Goal: Task Accomplishment & Management: Manage account settings

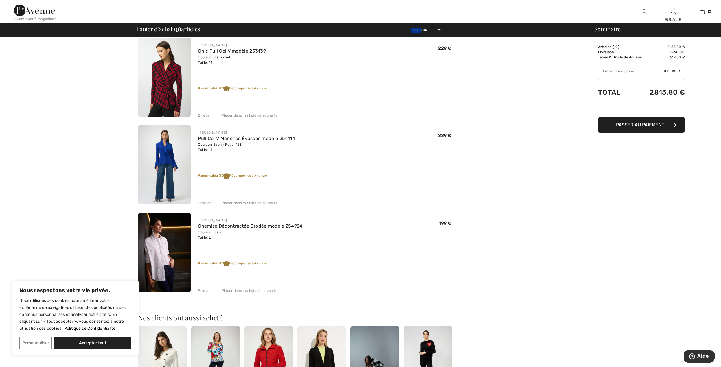
scroll to position [694, 0]
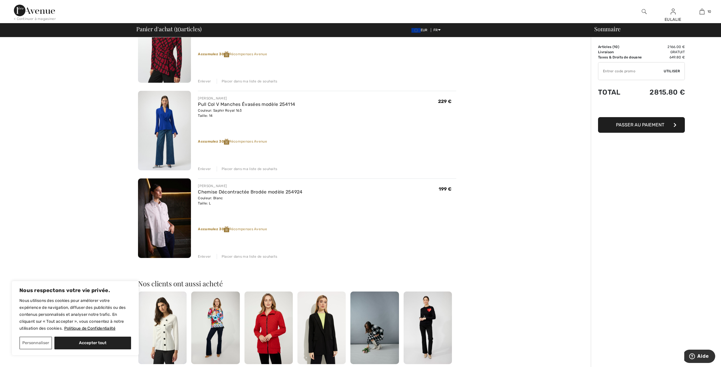
click at [170, 117] on img at bounding box center [164, 131] width 53 height 80
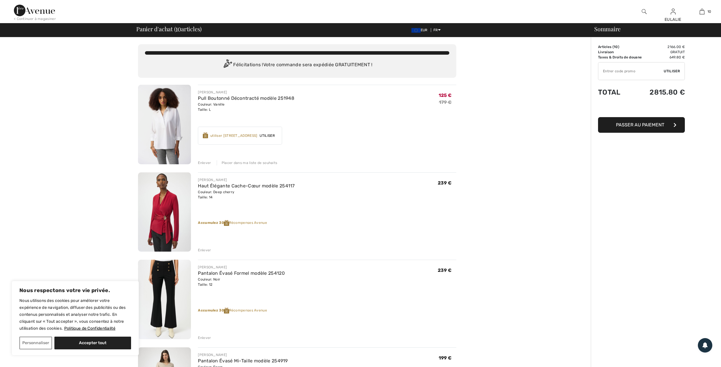
click at [167, 199] on img at bounding box center [164, 212] width 53 height 80
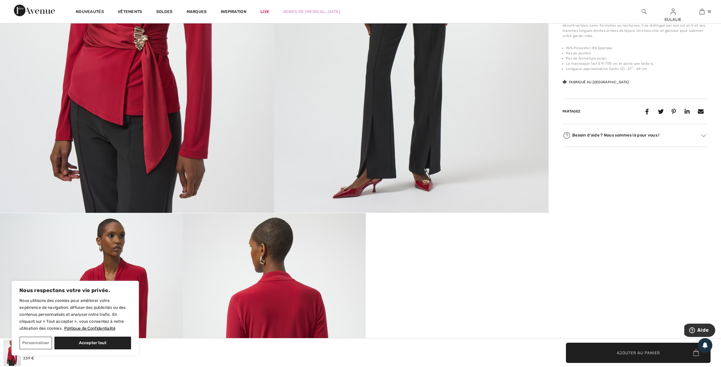
scroll to position [231, 0]
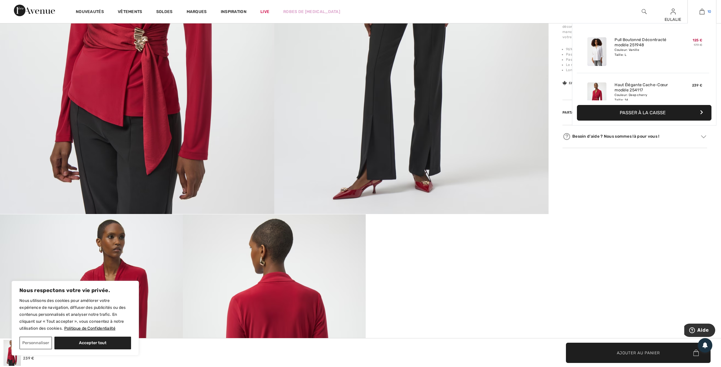
click at [703, 9] on img at bounding box center [701, 11] width 5 height 7
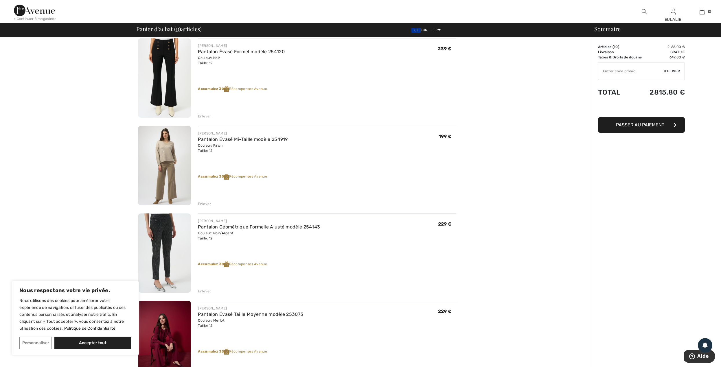
scroll to position [231, 0]
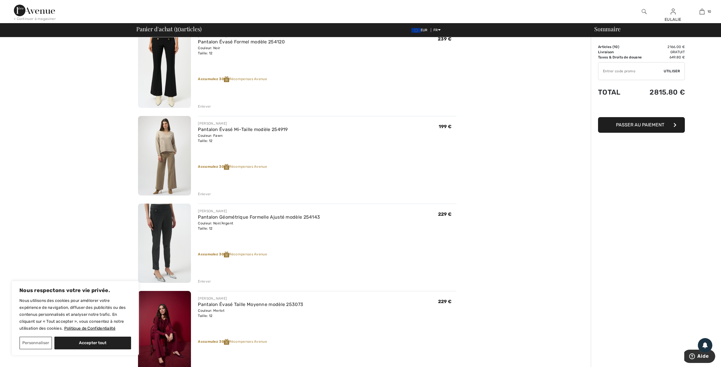
click at [204, 281] on div "Enlever" at bounding box center [204, 281] width 13 height 5
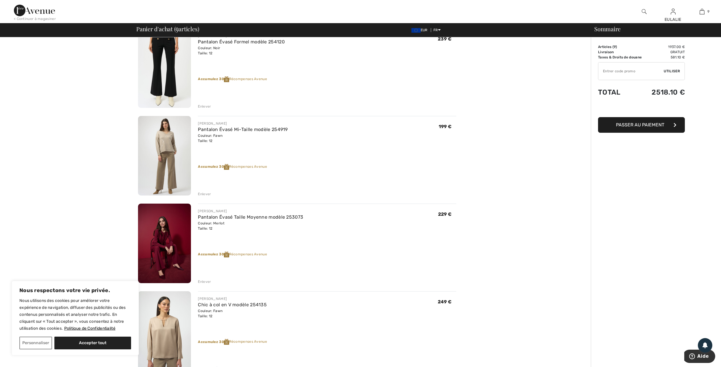
click at [203, 279] on div "Enlever" at bounding box center [204, 281] width 13 height 5
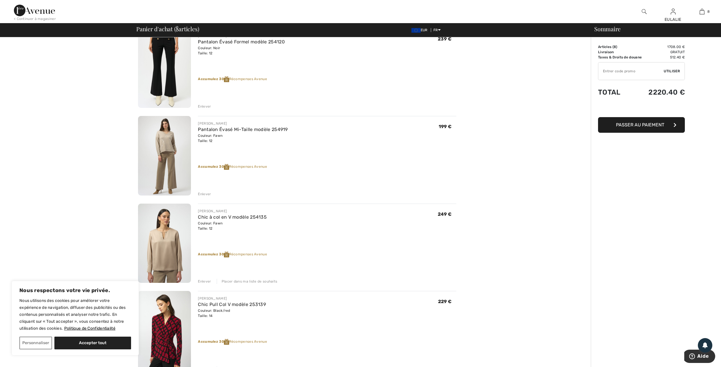
click at [158, 236] on img at bounding box center [164, 244] width 53 height 80
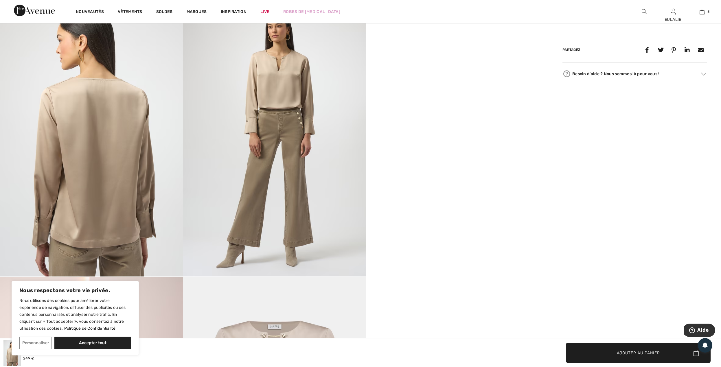
scroll to position [463, 0]
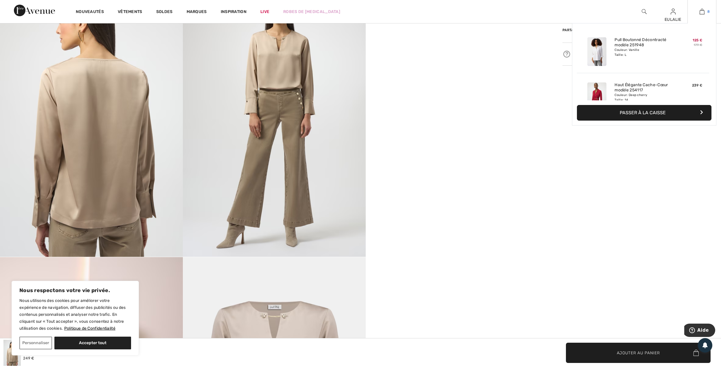
click at [700, 11] on img at bounding box center [701, 11] width 5 height 7
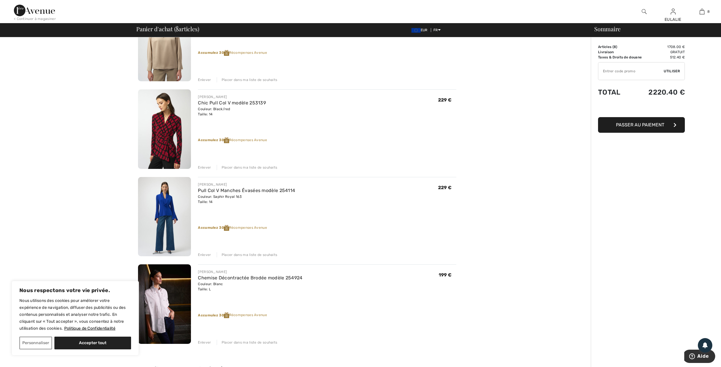
scroll to position [424, 0]
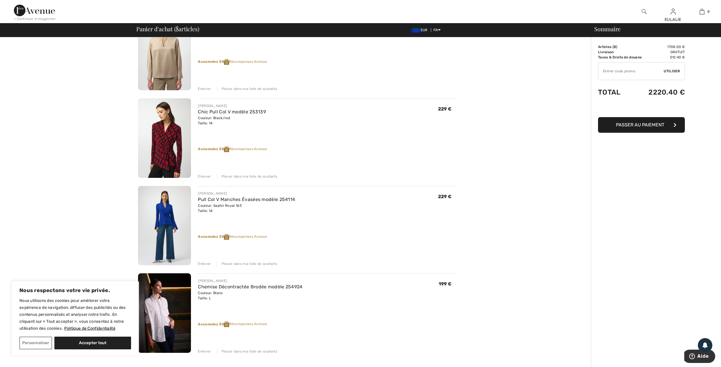
click at [165, 138] on img at bounding box center [164, 138] width 53 height 80
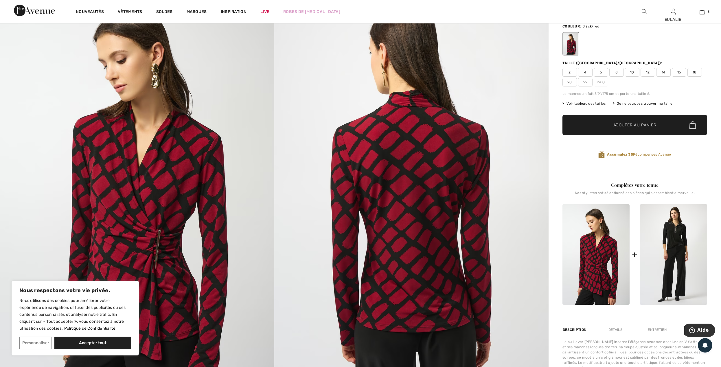
scroll to position [38, 0]
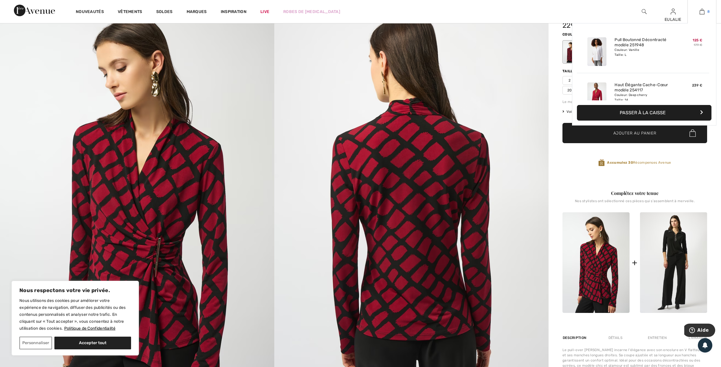
click at [704, 11] on img at bounding box center [701, 11] width 5 height 7
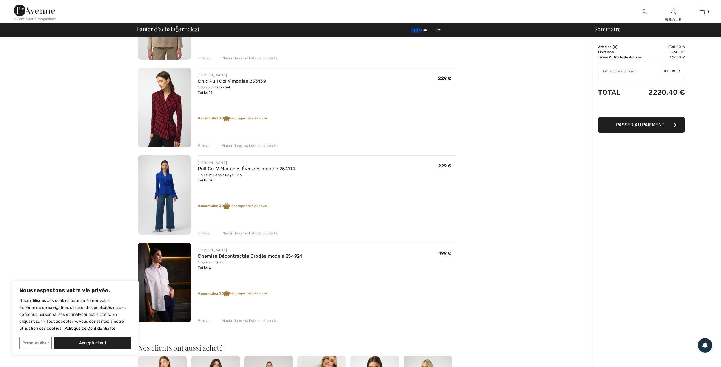
scroll to position [463, 0]
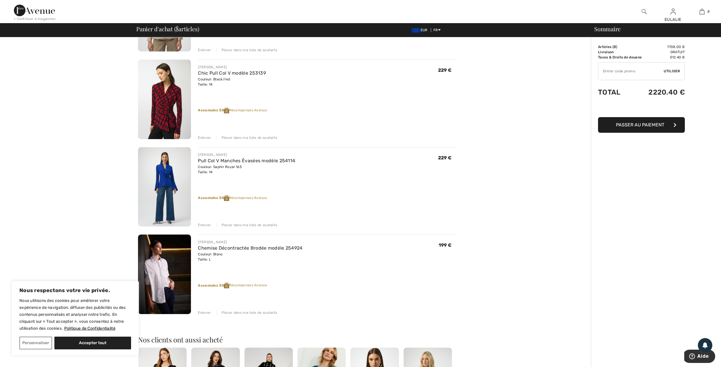
click at [172, 102] on img at bounding box center [164, 100] width 53 height 80
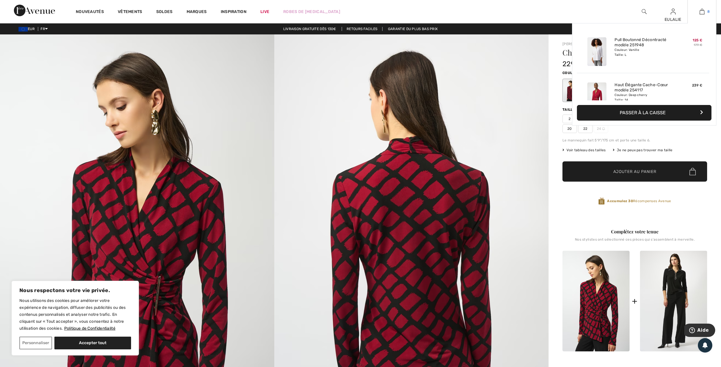
click at [701, 11] on img at bounding box center [701, 11] width 5 height 7
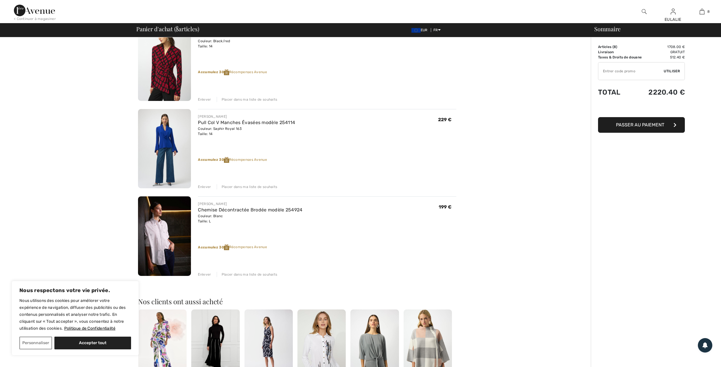
scroll to position [501, 0]
click at [257, 98] on div "Placer dans ma liste de souhaits" at bounding box center [247, 99] width 61 height 5
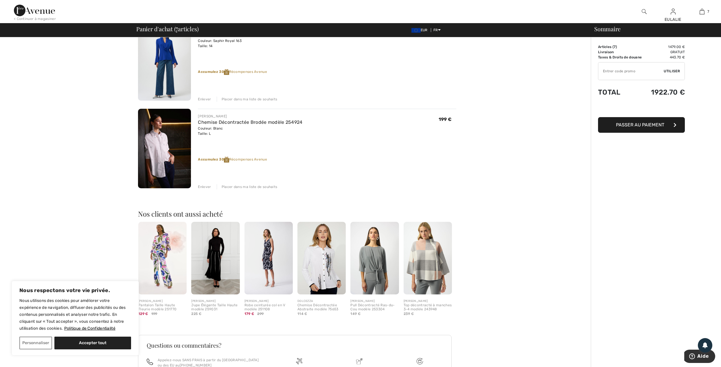
scroll to position [494, 0]
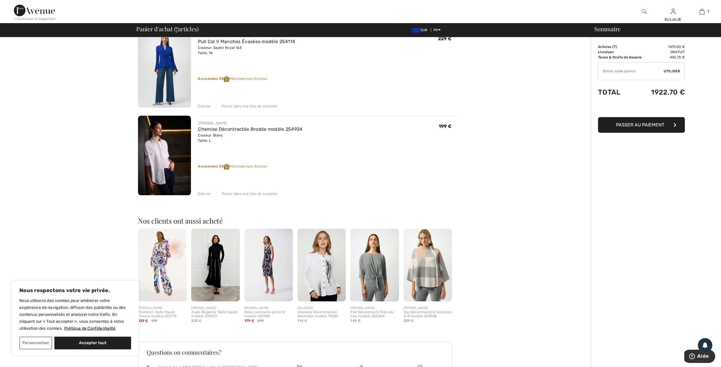
click at [251, 192] on div "Placer dans ma liste de souhaits" at bounding box center [247, 193] width 61 height 5
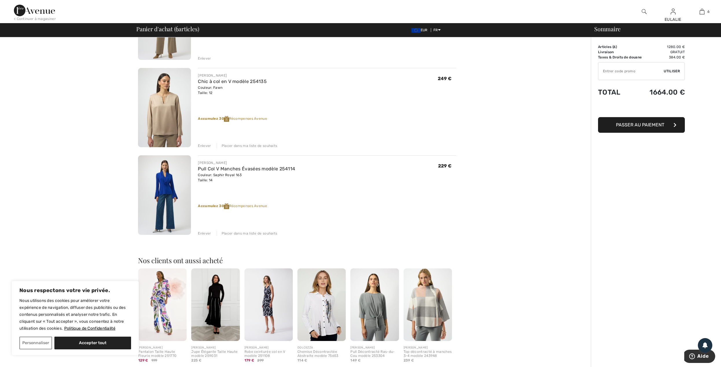
scroll to position [251, 0]
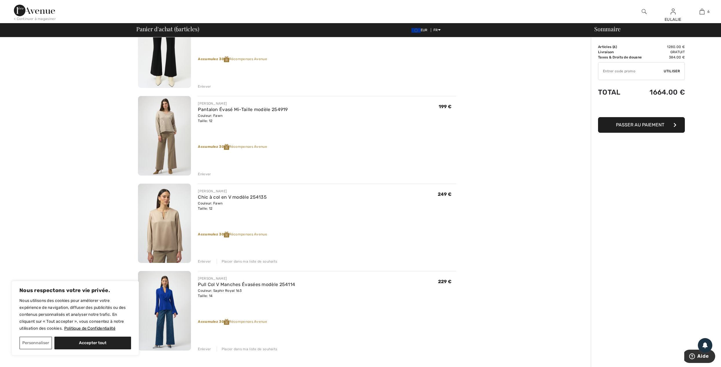
click at [237, 258] on div "Enlever Placer dans ma liste de souhaits" at bounding box center [327, 261] width 258 height 6
click at [240, 263] on div "Placer dans ma liste de souhaits" at bounding box center [247, 261] width 61 height 5
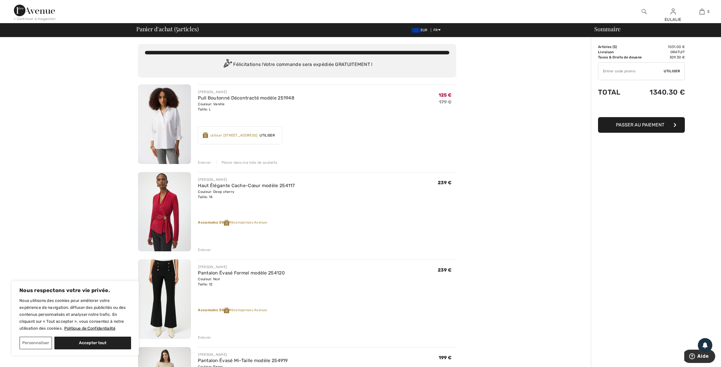
scroll to position [0, 0]
click at [166, 121] on img at bounding box center [164, 125] width 53 height 80
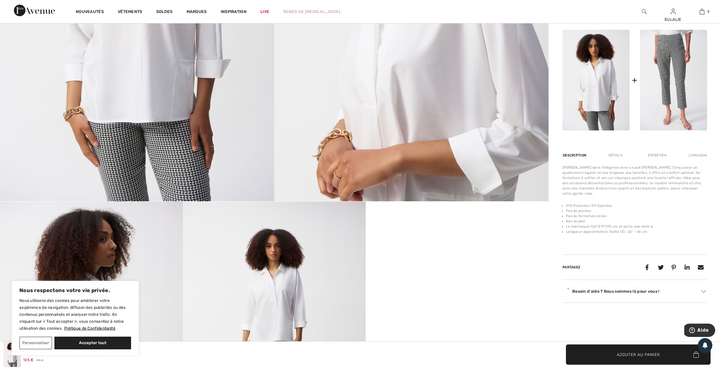
scroll to position [270, 0]
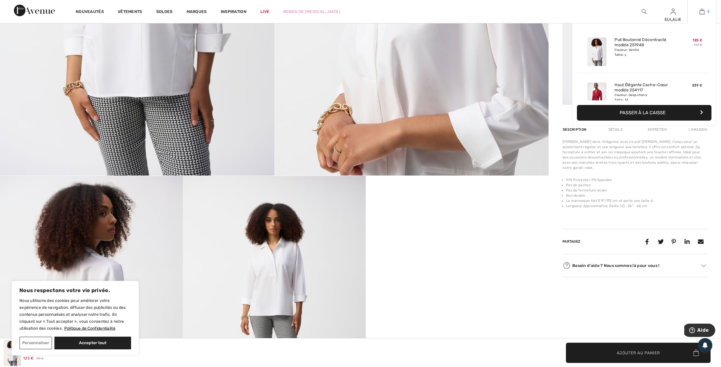
click at [702, 9] on img at bounding box center [701, 11] width 5 height 7
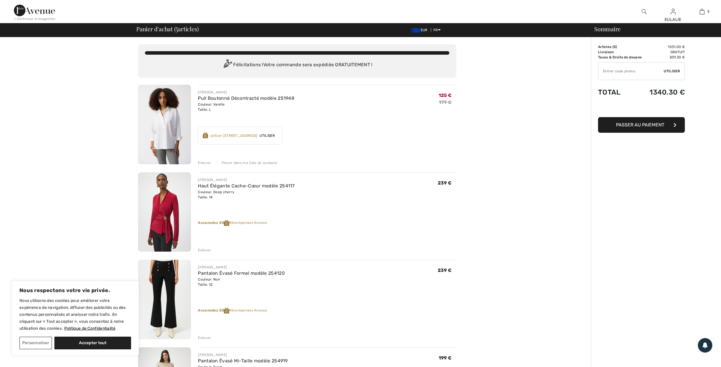
click at [238, 163] on div "Placer dans ma liste de souhaits" at bounding box center [247, 162] width 61 height 5
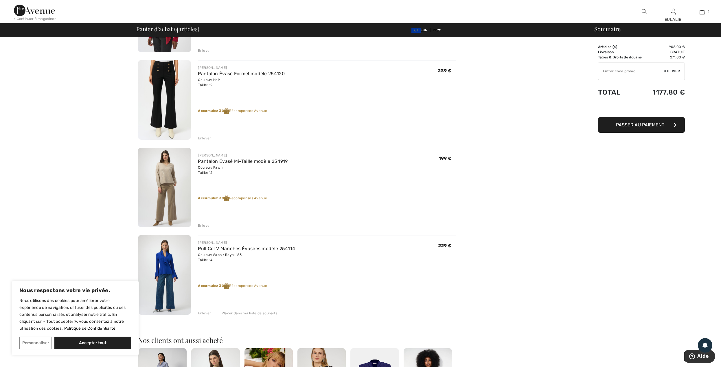
scroll to position [38, 0]
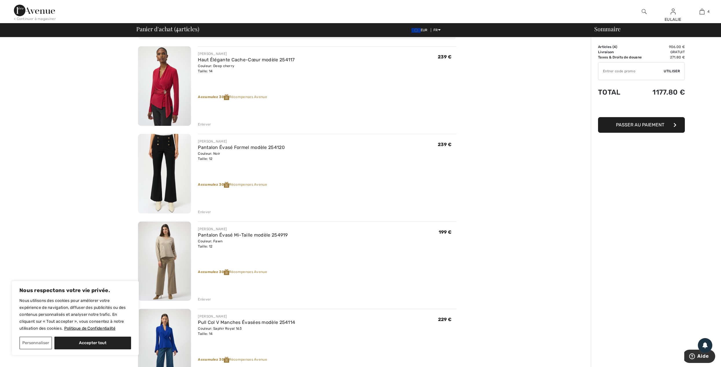
click at [163, 148] on img at bounding box center [164, 174] width 53 height 80
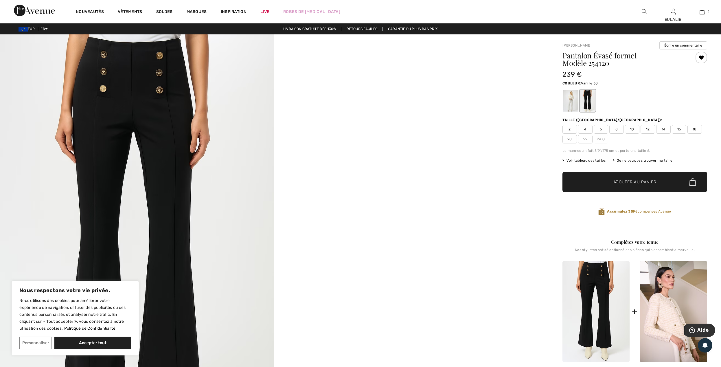
click at [568, 97] on div at bounding box center [570, 101] width 15 height 22
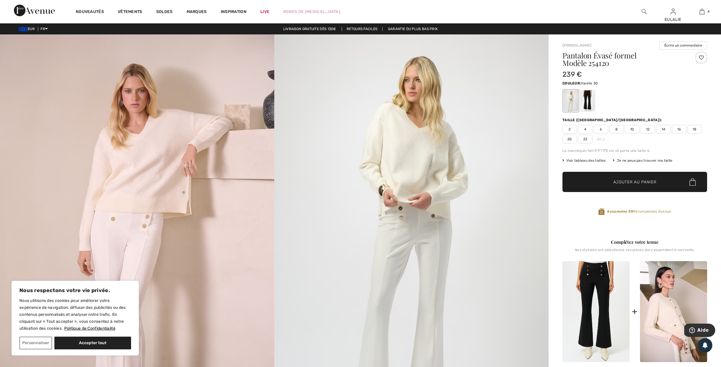
click at [188, 154] on img at bounding box center [137, 239] width 274 height 411
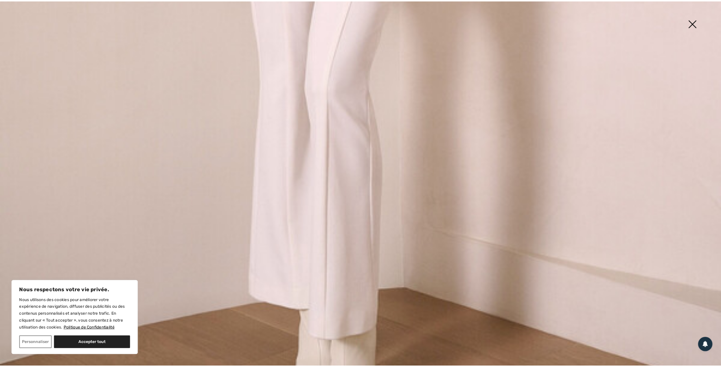
scroll to position [714, 0]
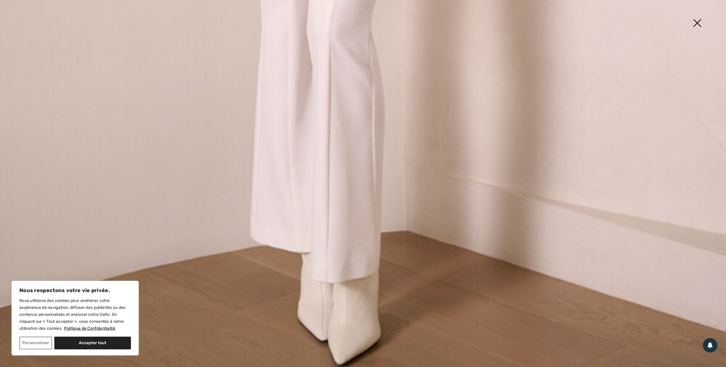
click at [698, 23] on img at bounding box center [697, 24] width 29 height 30
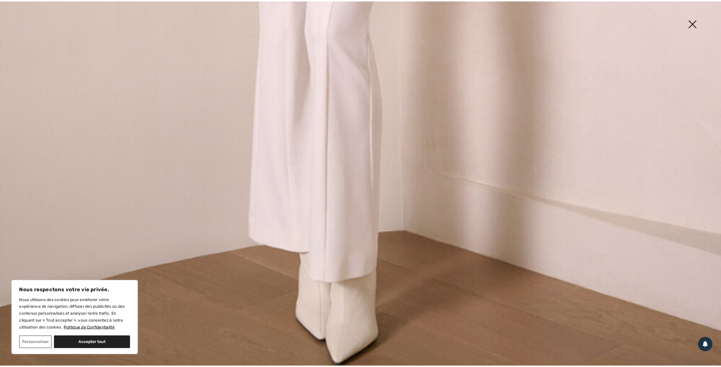
scroll to position [705, 0]
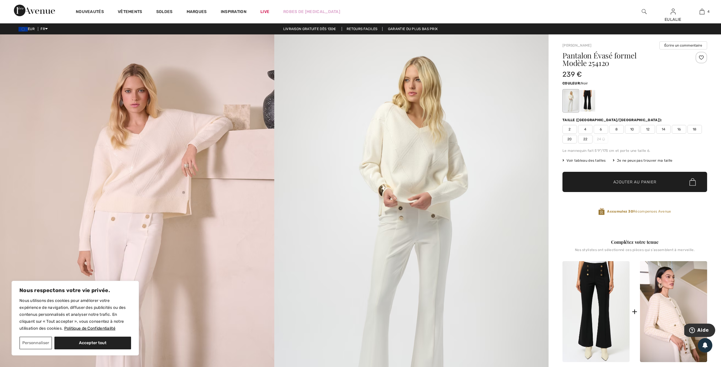
click at [588, 99] on div at bounding box center [587, 101] width 15 height 22
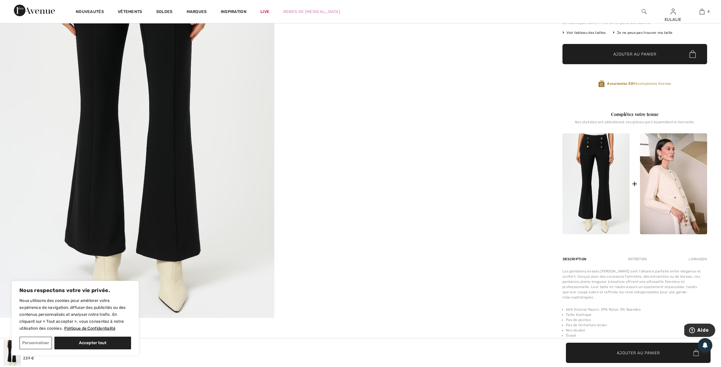
scroll to position [38, 0]
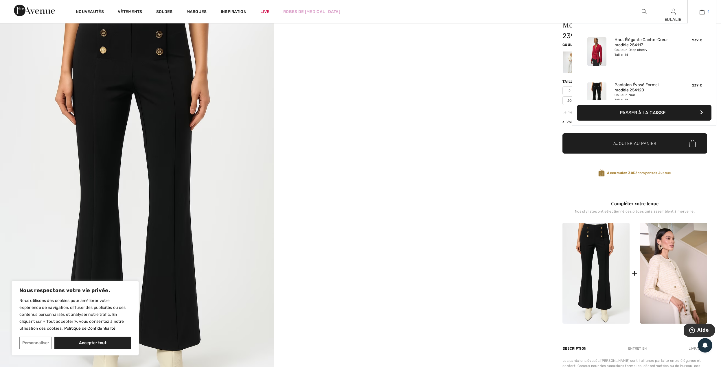
click at [702, 11] on img at bounding box center [701, 11] width 5 height 7
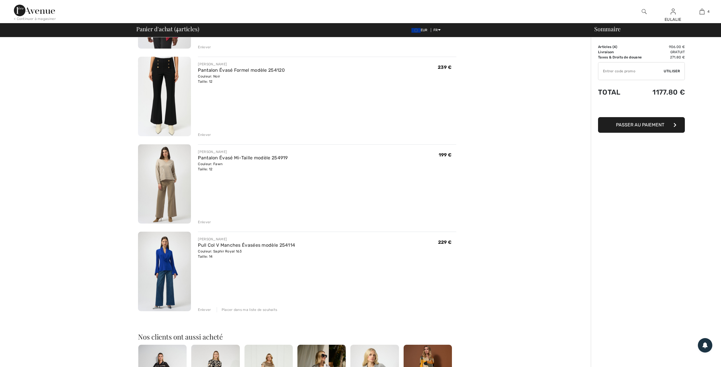
scroll to position [154, 0]
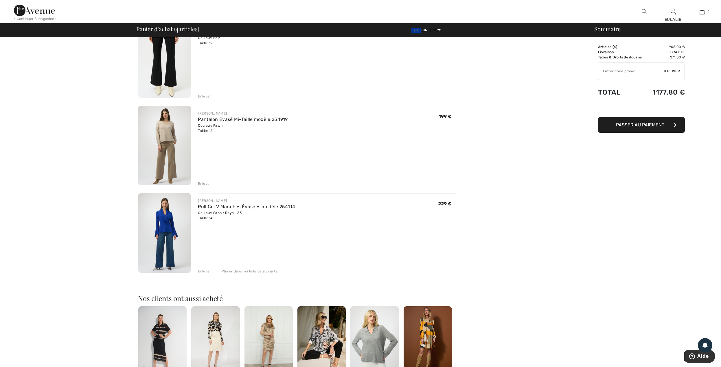
click at [158, 126] on img at bounding box center [164, 146] width 53 height 80
